Goal: Task Accomplishment & Management: Use online tool/utility

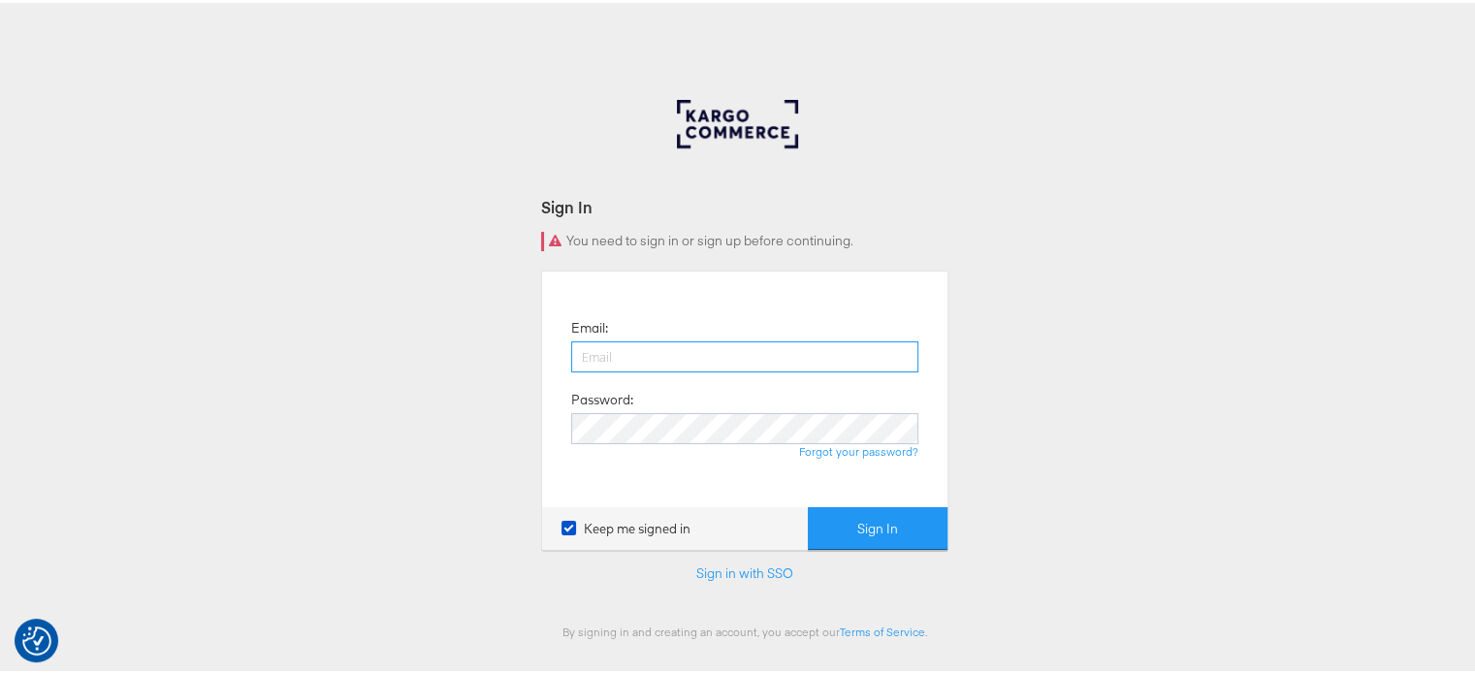
click at [602, 352] on input "email" at bounding box center [744, 354] width 347 height 31
type input "[PERSON_NAME][EMAIL_ADDRESS][DOMAIN_NAME]"
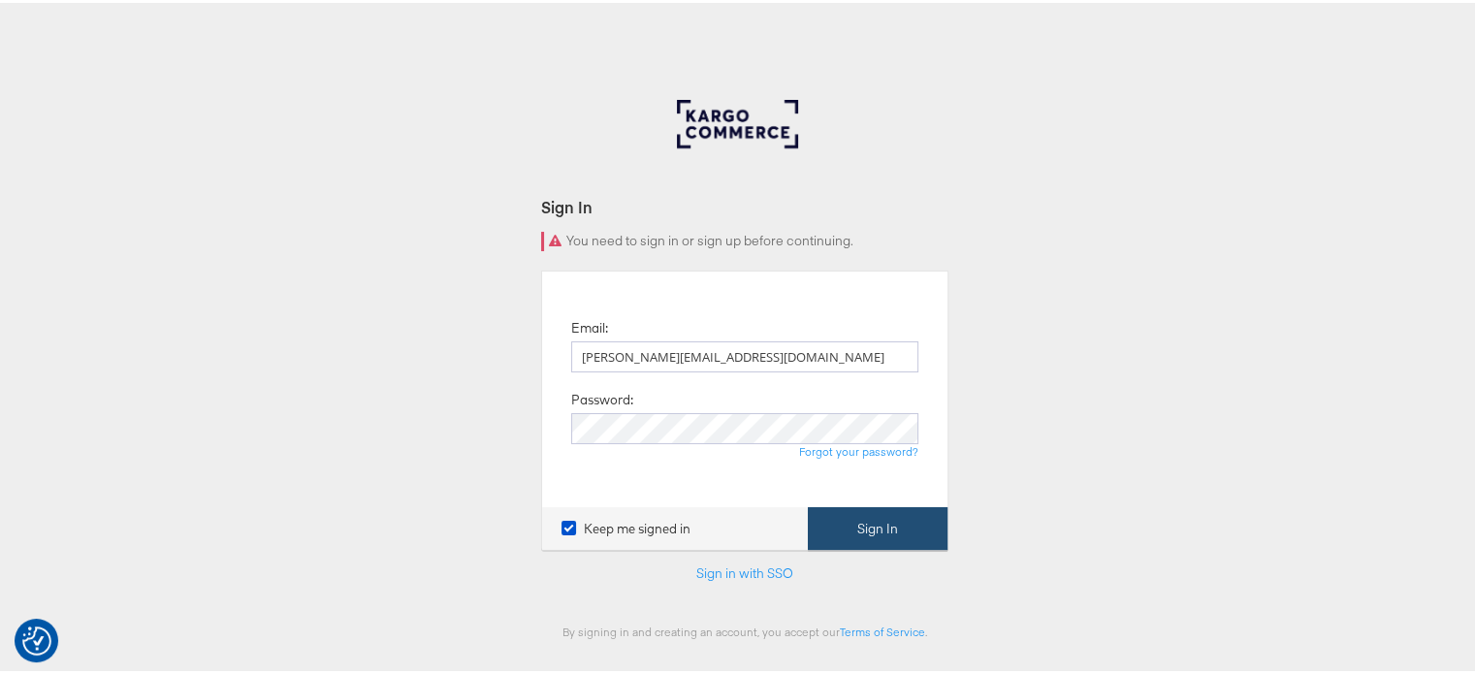
click at [876, 536] on button "Sign In" at bounding box center [878, 526] width 140 height 44
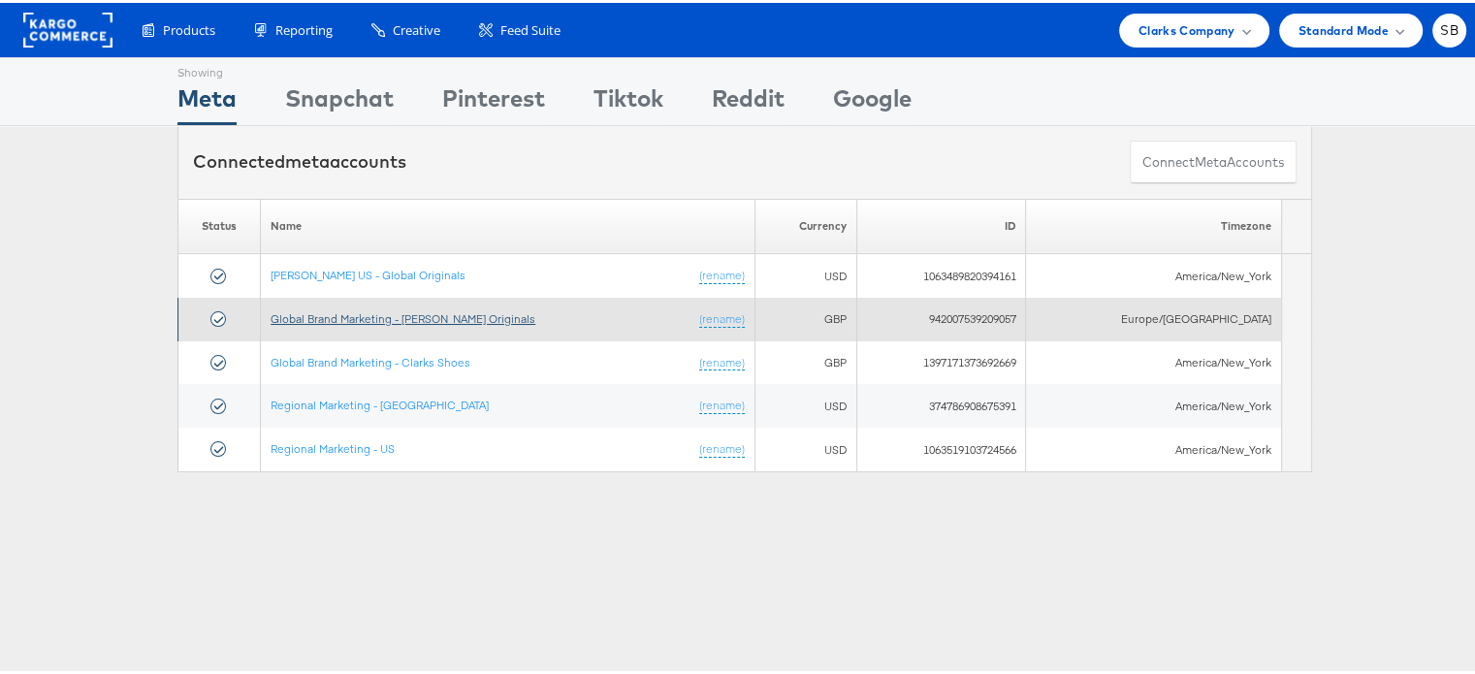
click at [376, 318] on link "Global Brand Marketing - [PERSON_NAME] Originals" at bounding box center [403, 315] width 265 height 15
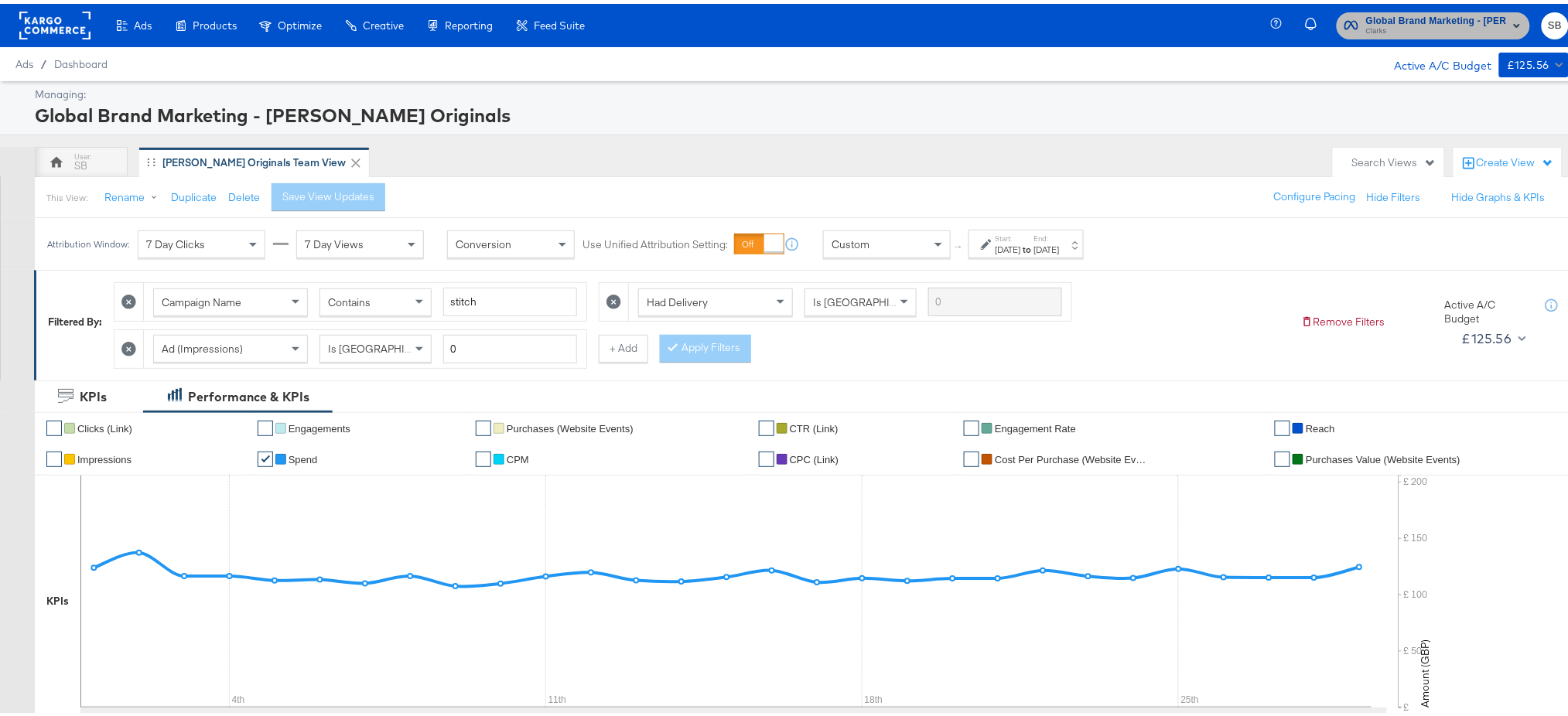
click at [1432, 10] on span "Global Brand Marketing - Clarks Originals" at bounding box center [1436, 18] width 141 height 16
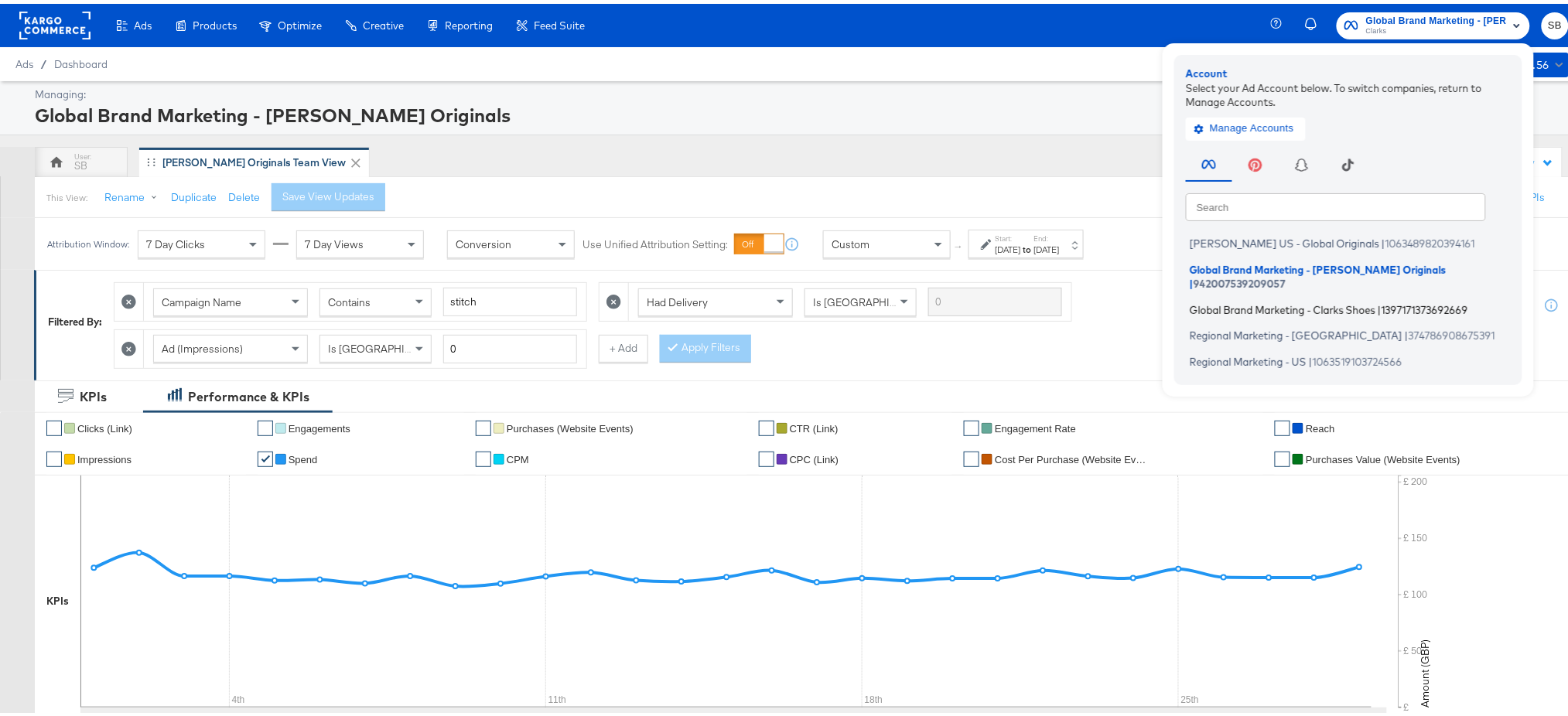
click at [1239, 299] on span "Global Brand Marketing - Clarks Shoes" at bounding box center [1282, 305] width 186 height 13
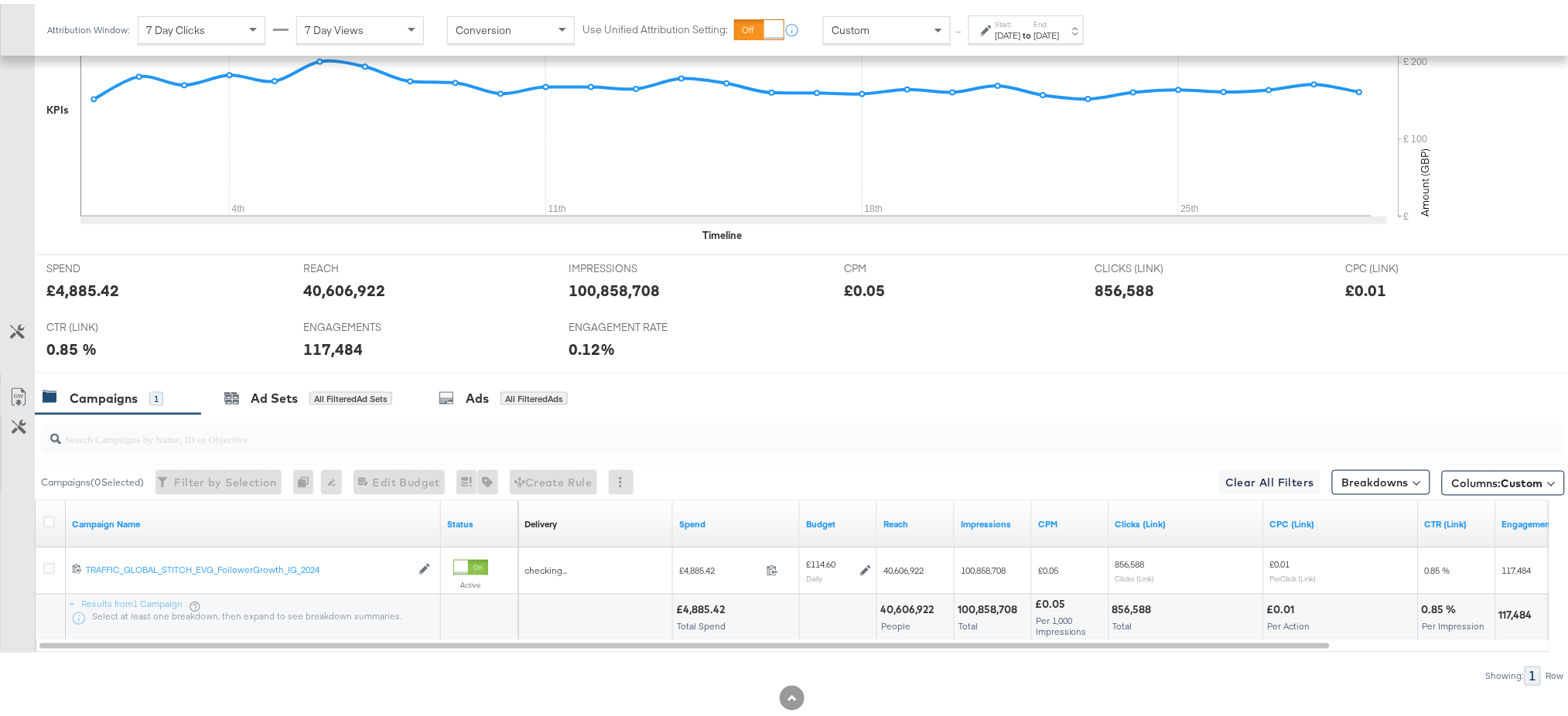
scroll to position [490, 0]
